Goal: Find specific page/section: Find specific page/section

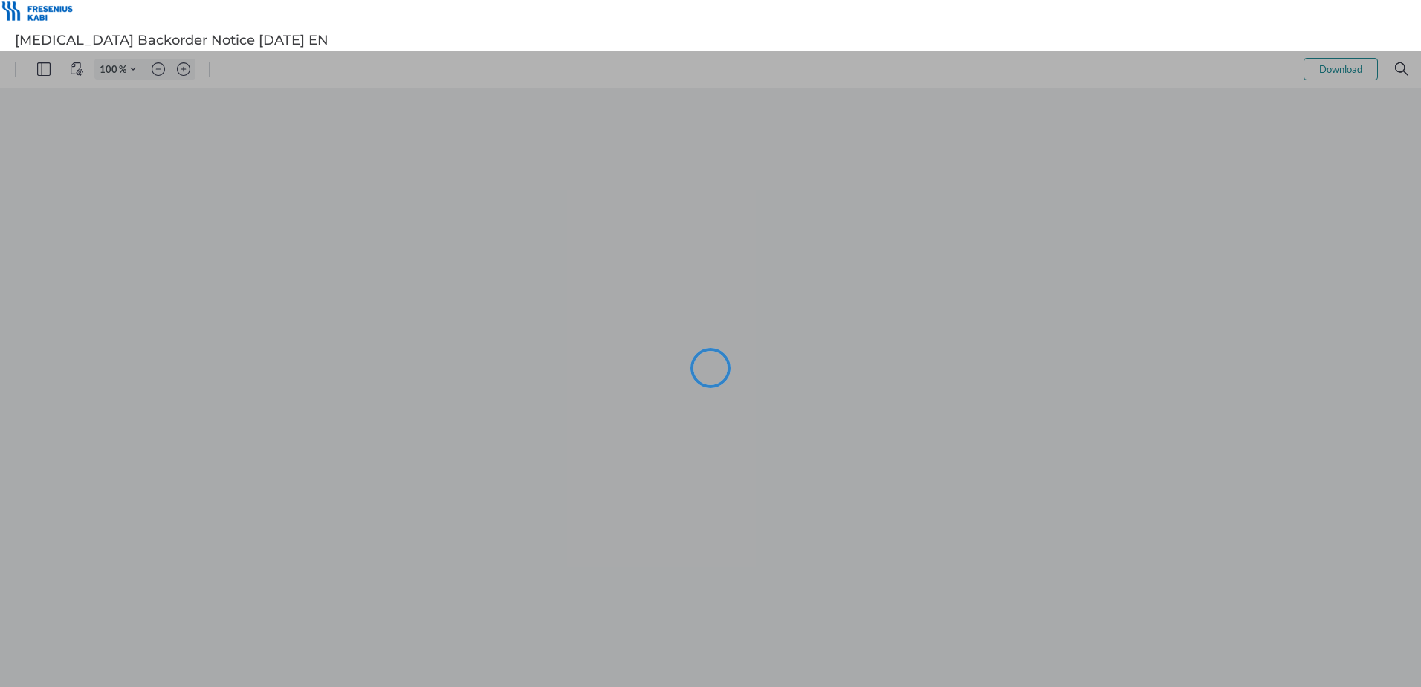
type input "101"
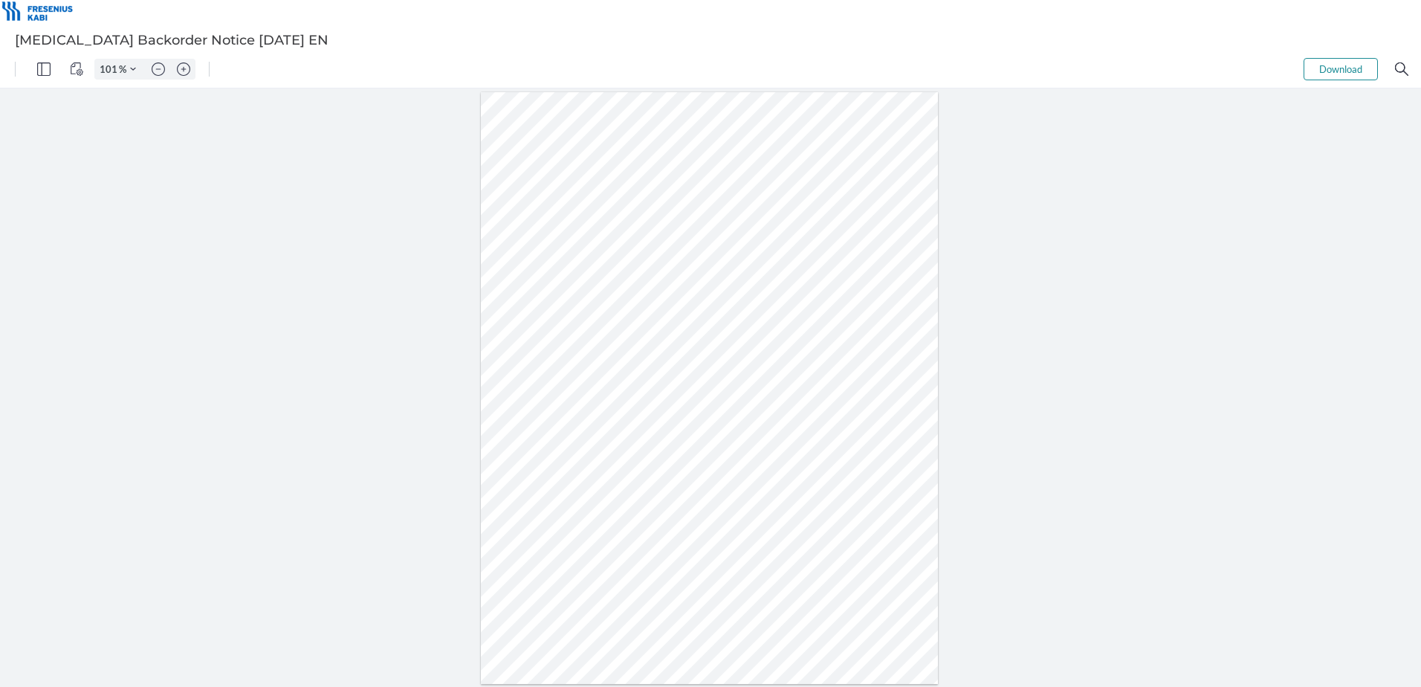
click at [656, 376] on div at bounding box center [710, 388] width 458 height 592
drag, startPoint x: 644, startPoint y: 375, endPoint x: 664, endPoint y: 376, distance: 20.1
click at [664, 376] on div at bounding box center [710, 388] width 458 height 592
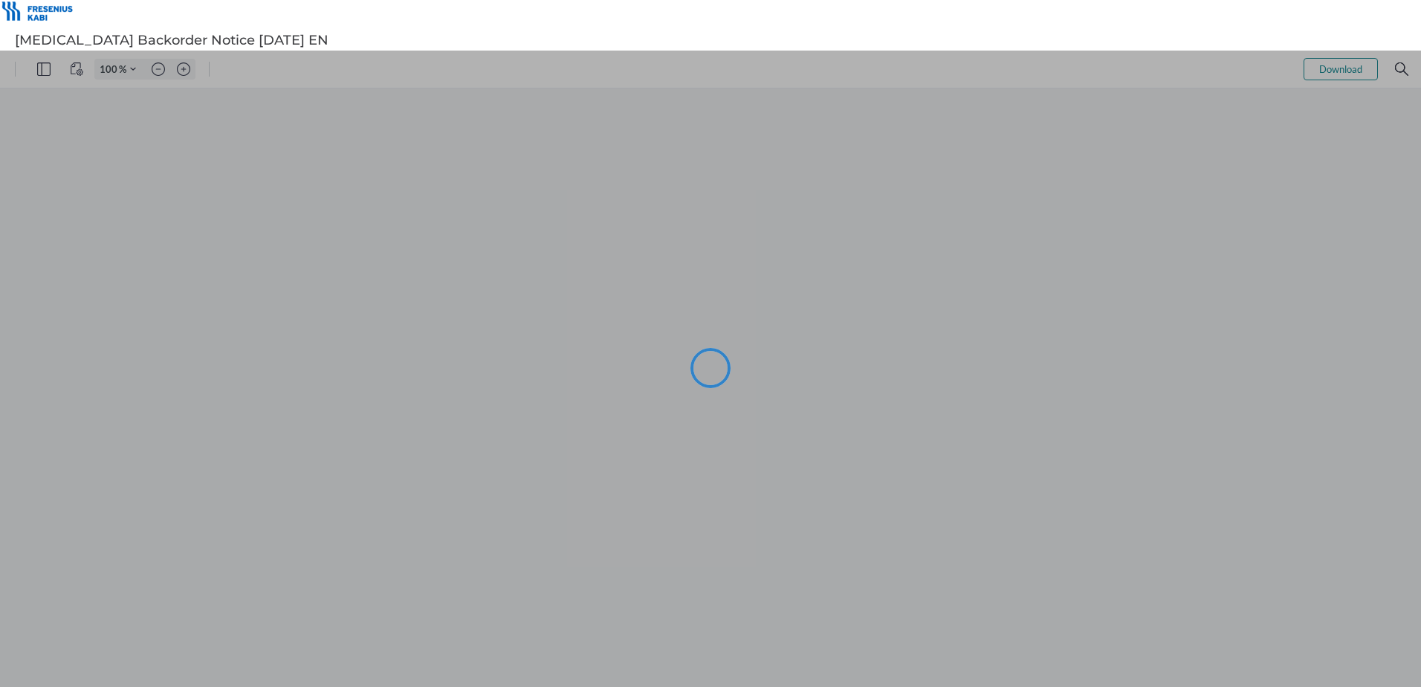
type input "101"
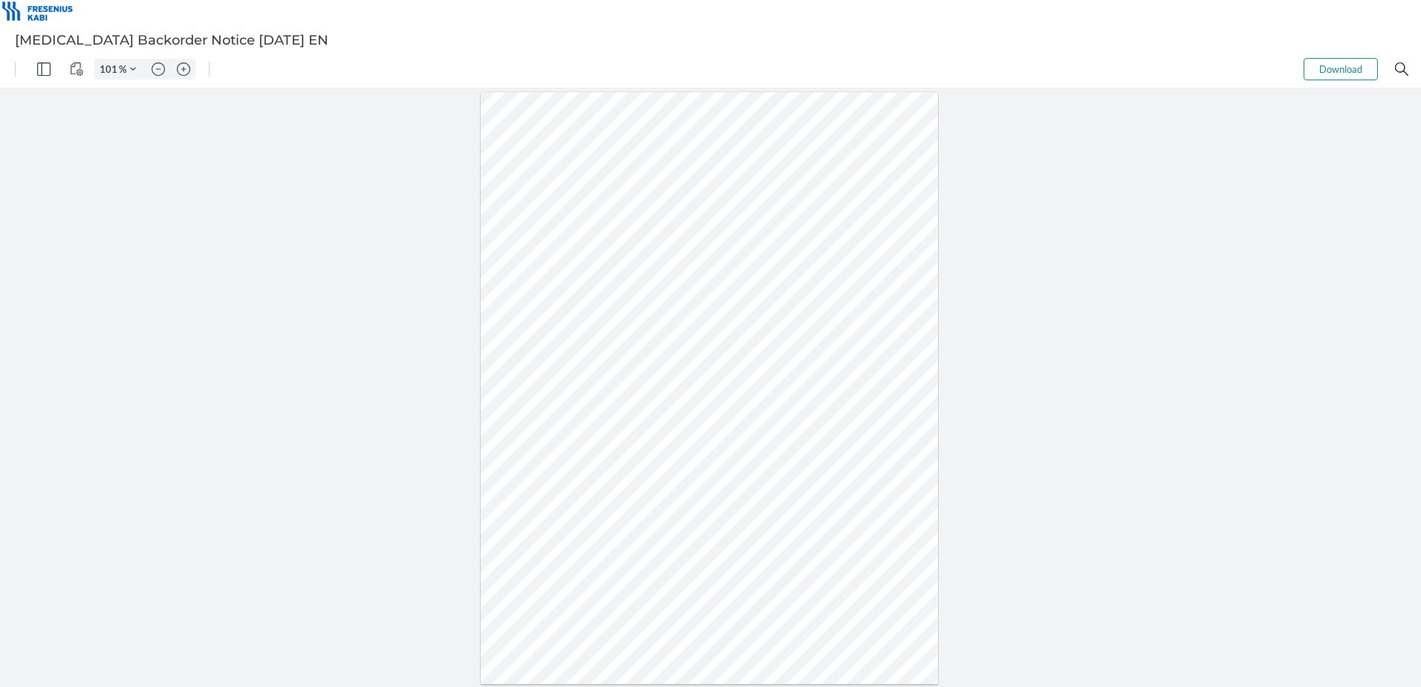
click at [650, 376] on div at bounding box center [710, 388] width 458 height 592
drag, startPoint x: 644, startPoint y: 375, endPoint x: 665, endPoint y: 376, distance: 20.9
click at [665, 376] on div at bounding box center [710, 388] width 458 height 592
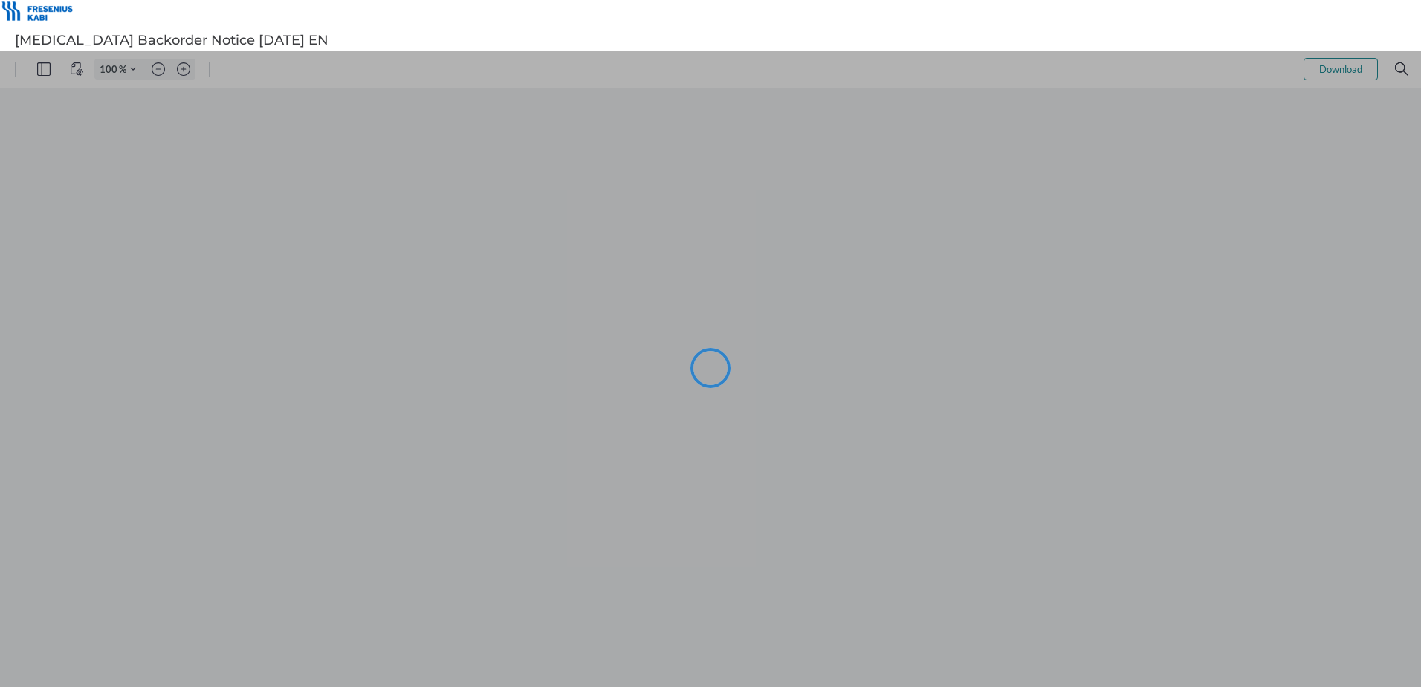
type input "101"
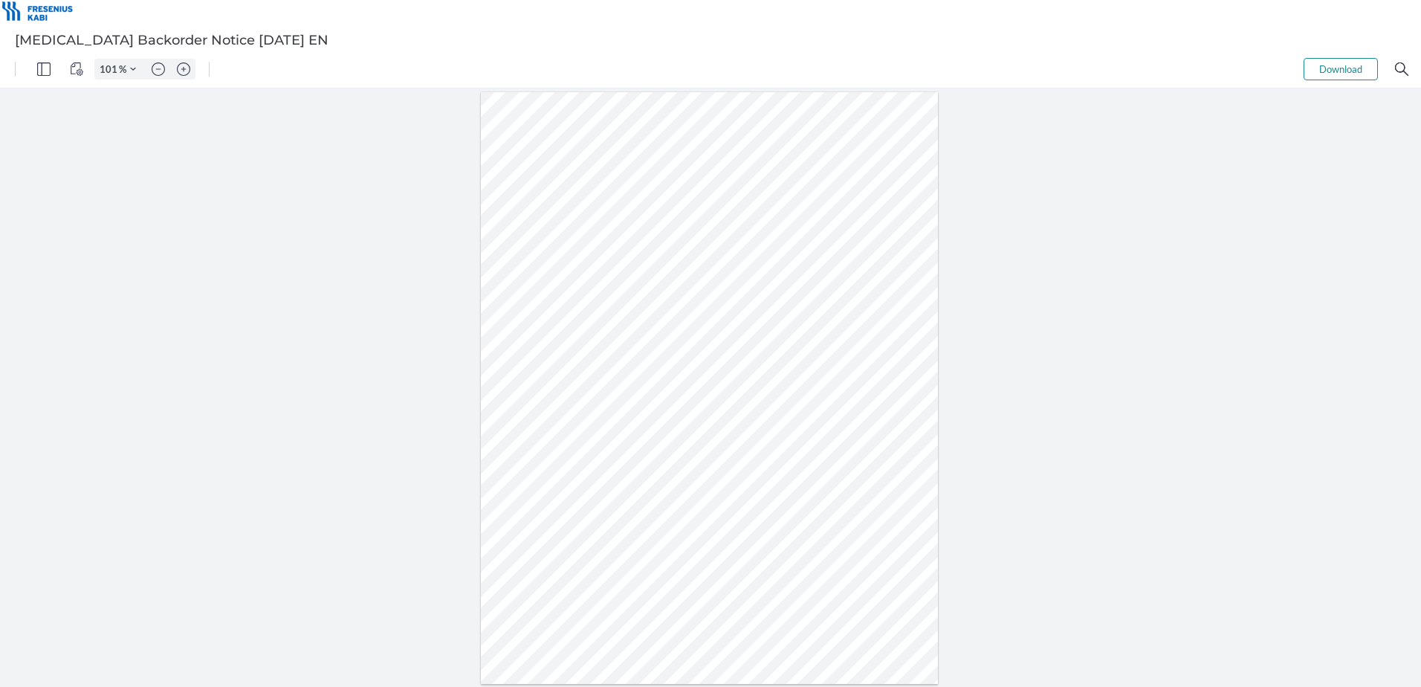
click at [652, 378] on div at bounding box center [710, 388] width 458 height 592
drag, startPoint x: 644, startPoint y: 375, endPoint x: 665, endPoint y: 380, distance: 21.3
click at [665, 380] on div at bounding box center [710, 388] width 458 height 592
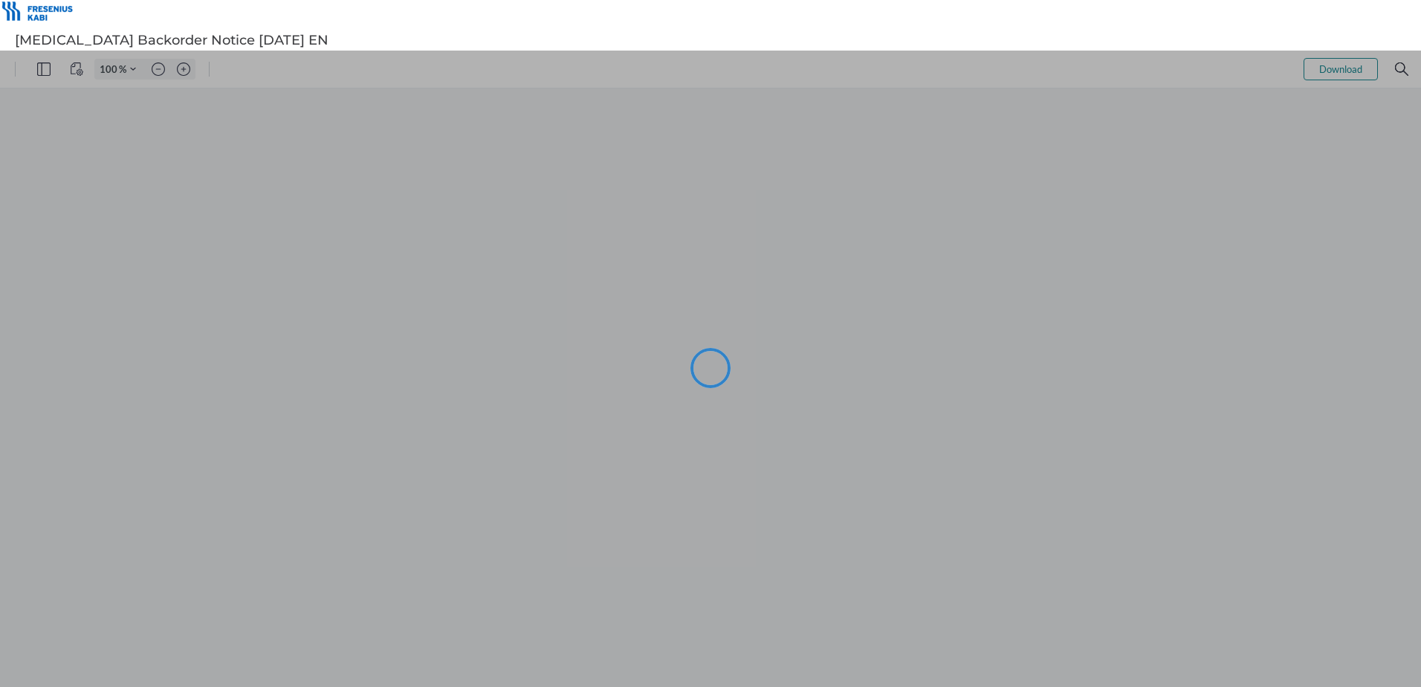
type input "101"
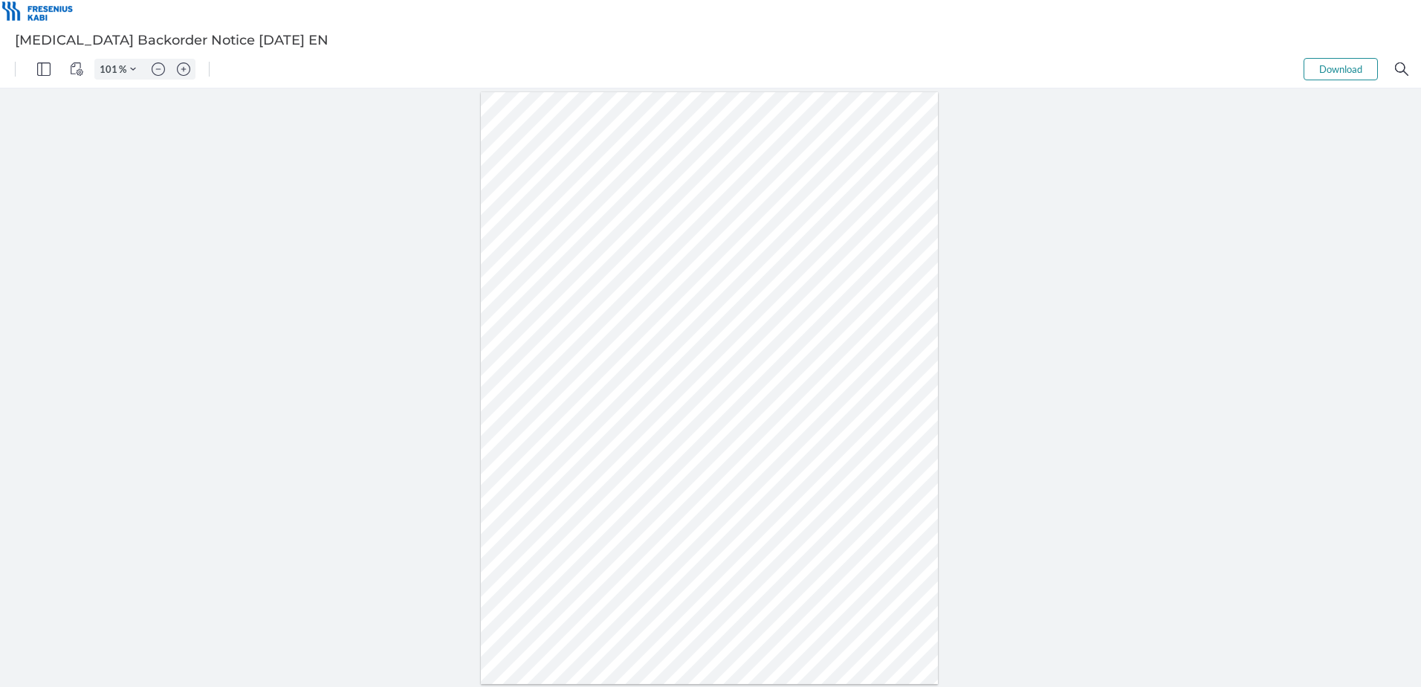
click at [647, 375] on div at bounding box center [710, 388] width 458 height 592
drag, startPoint x: 644, startPoint y: 375, endPoint x: 667, endPoint y: 380, distance: 23.5
click at [667, 380] on div at bounding box center [710, 388] width 458 height 592
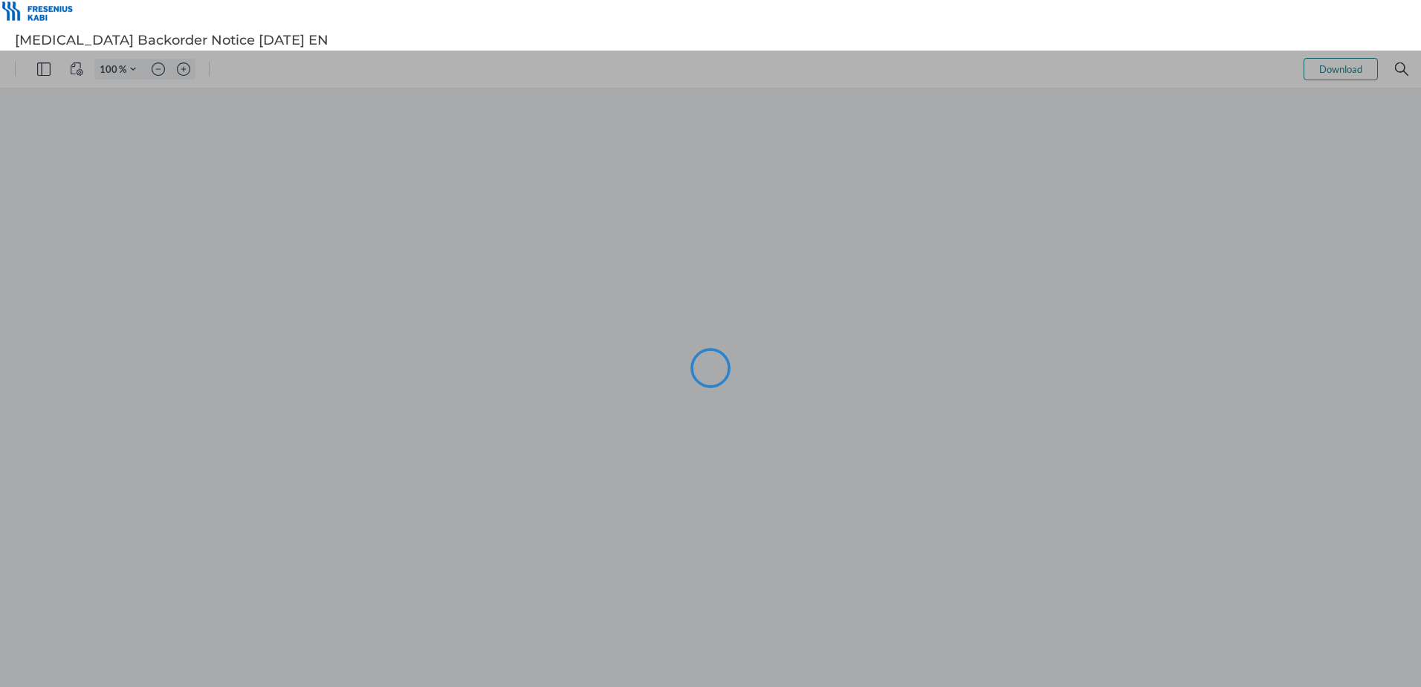
type input "101"
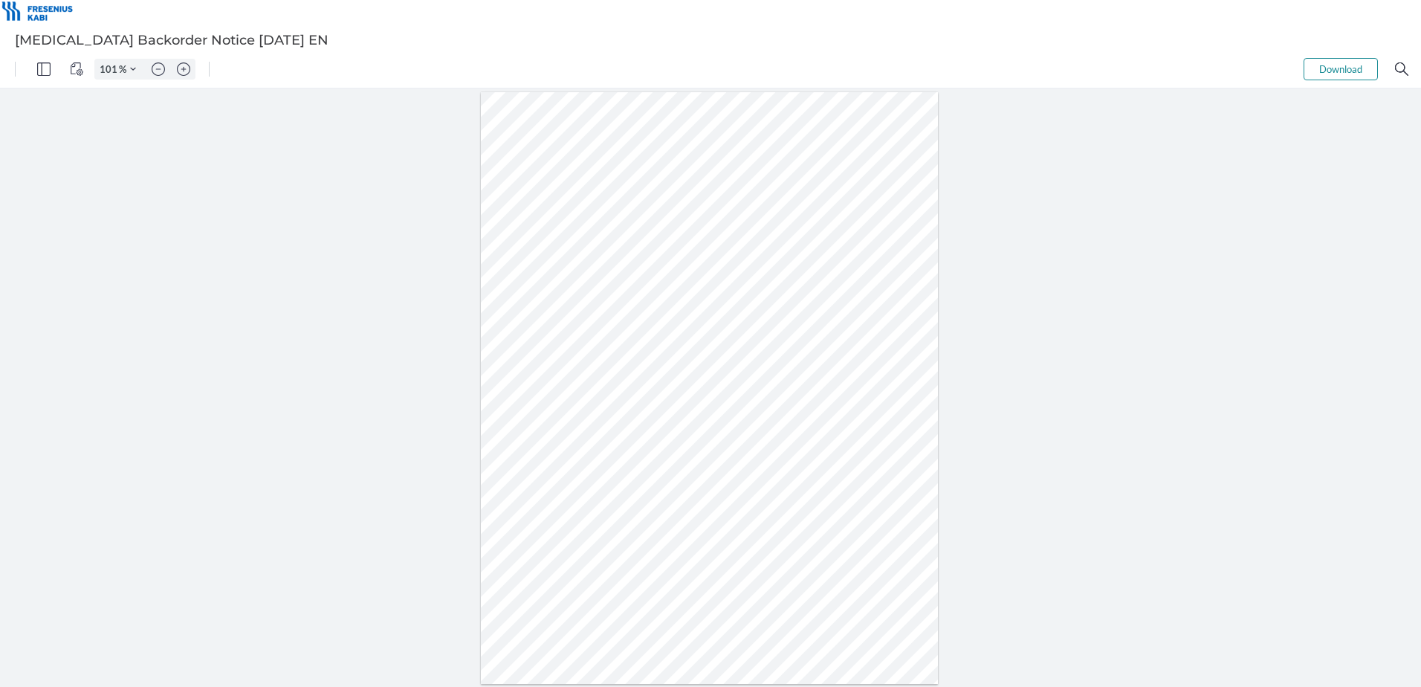
click at [647, 378] on div at bounding box center [710, 388] width 458 height 592
click at [710, 445] on div at bounding box center [710, 388] width 458 height 592
drag, startPoint x: 702, startPoint y: 447, endPoint x: 720, endPoint y: 446, distance: 17.9
click at [720, 446] on div at bounding box center [710, 388] width 458 height 592
drag, startPoint x: 647, startPoint y: 574, endPoint x: 679, endPoint y: 534, distance: 51.3
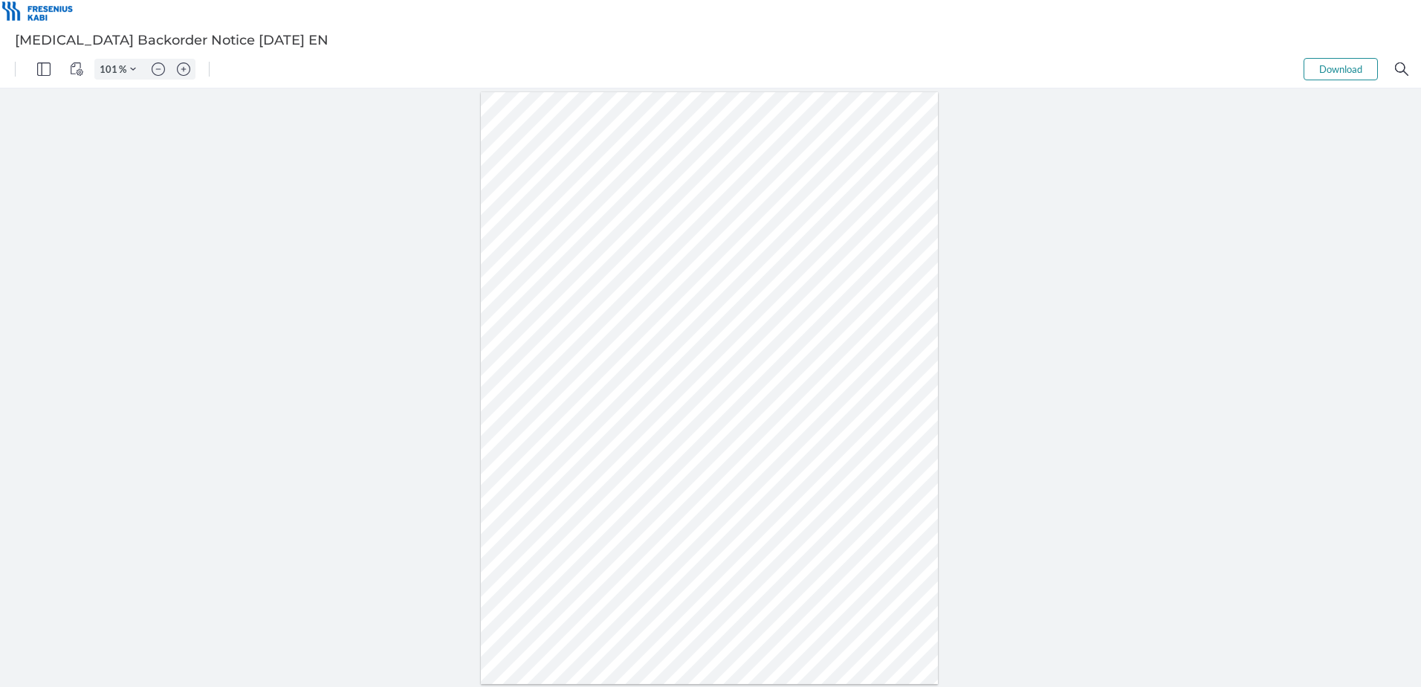
click at [648, 574] on div at bounding box center [710, 388] width 458 height 592
click at [707, 460] on div at bounding box center [710, 388] width 458 height 592
click at [706, 460] on div at bounding box center [710, 388] width 458 height 592
drag, startPoint x: 702, startPoint y: 462, endPoint x: 719, endPoint y: 460, distance: 17.2
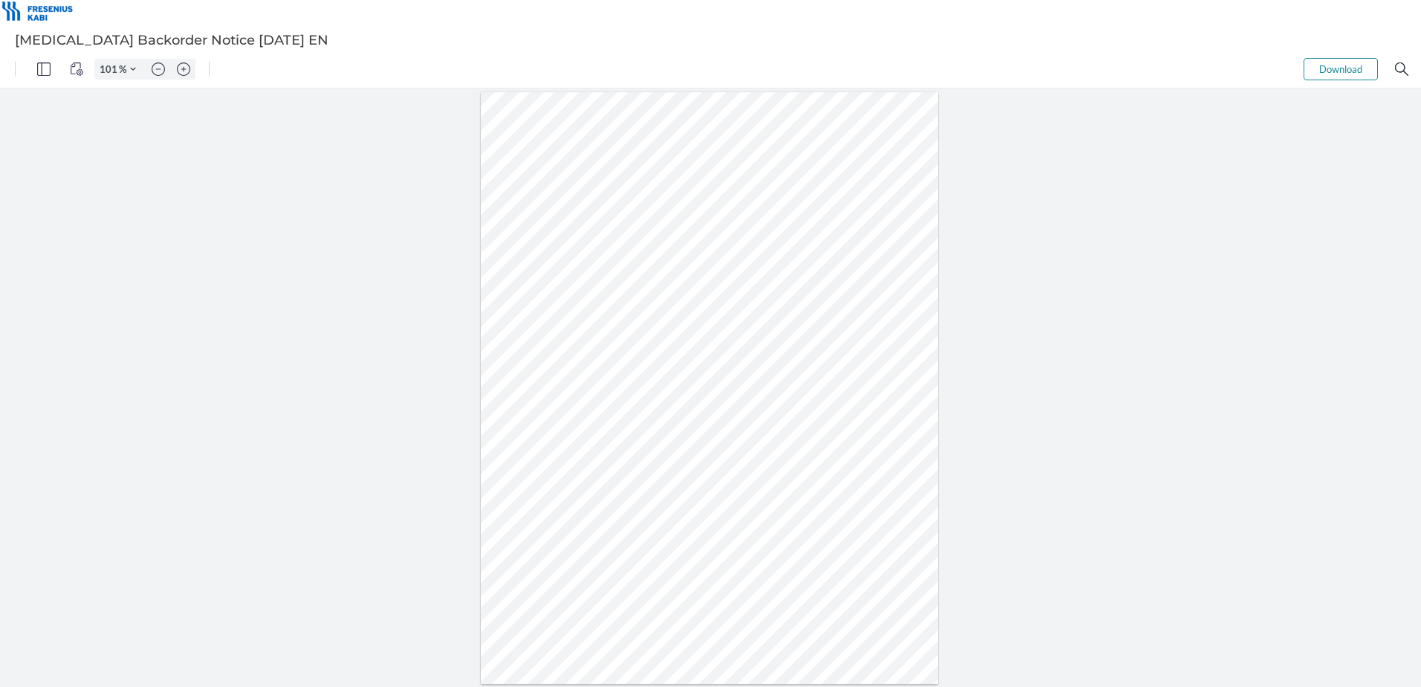
click at [719, 460] on div at bounding box center [710, 388] width 458 height 592
click at [656, 378] on div at bounding box center [710, 388] width 458 height 592
drag, startPoint x: 642, startPoint y: 374, endPoint x: 664, endPoint y: 374, distance: 22.3
click at [664, 374] on div at bounding box center [710, 388] width 458 height 592
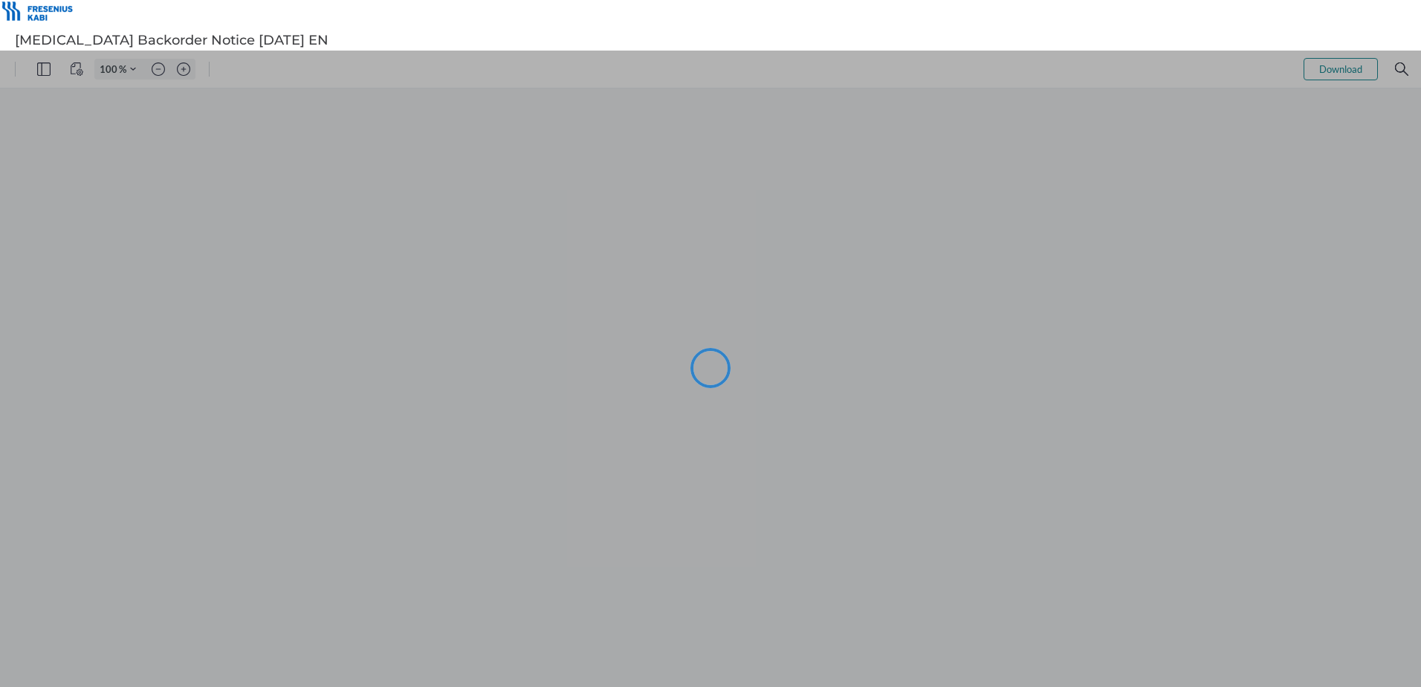
type input "101"
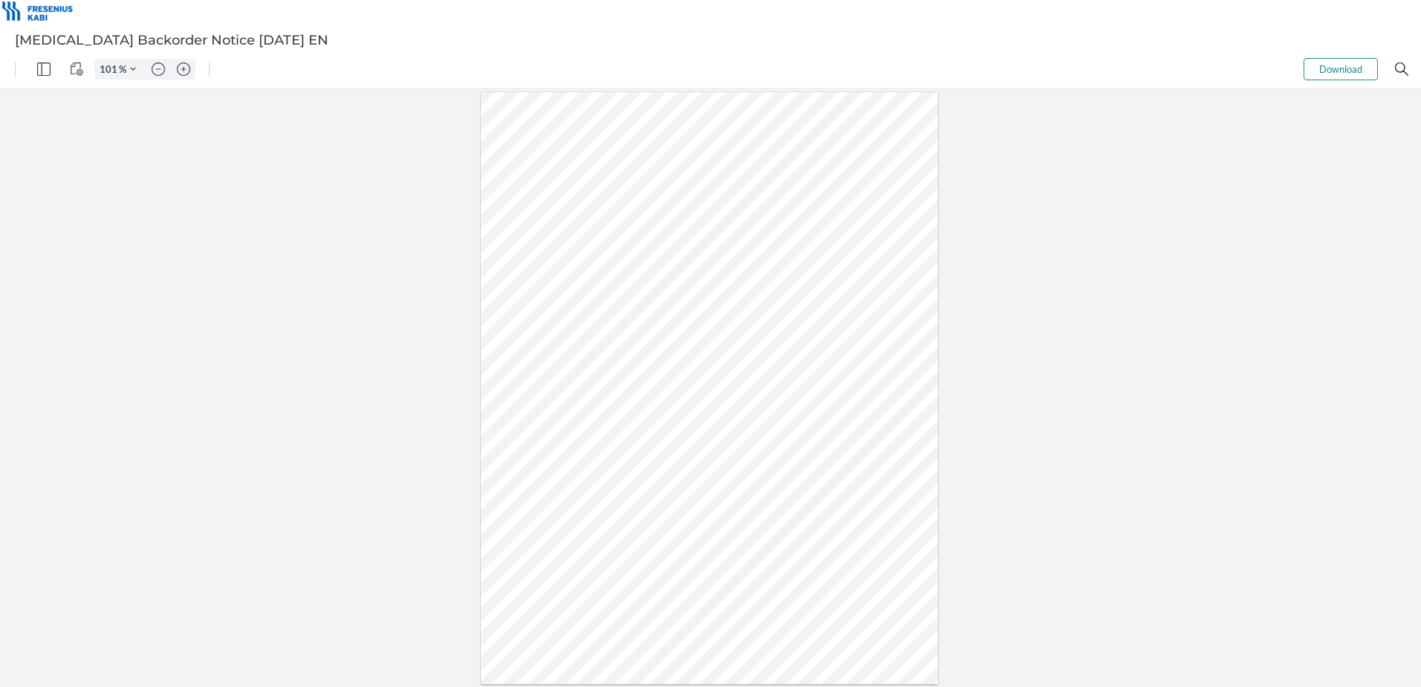
drag, startPoint x: 255, startPoint y: 531, endPoint x: 265, endPoint y: 557, distance: 28.4
click at [255, 531] on div at bounding box center [710, 387] width 1421 height 598
